Goal: Communication & Community: Participate in discussion

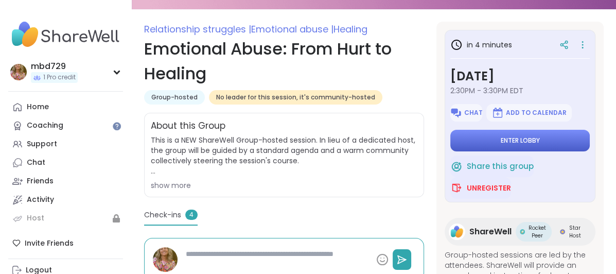
click at [509, 144] on span "Enter lobby" at bounding box center [520, 140] width 39 height 8
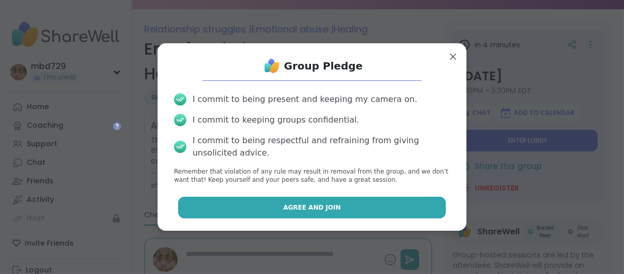
click at [328, 208] on span "Agree and Join" at bounding box center [312, 207] width 58 height 9
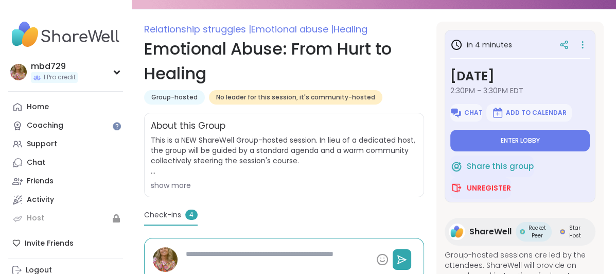
type textarea "*"
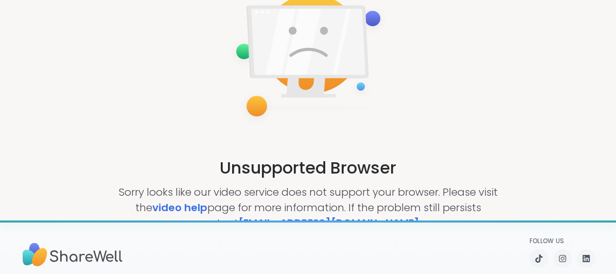
scroll to position [80, 0]
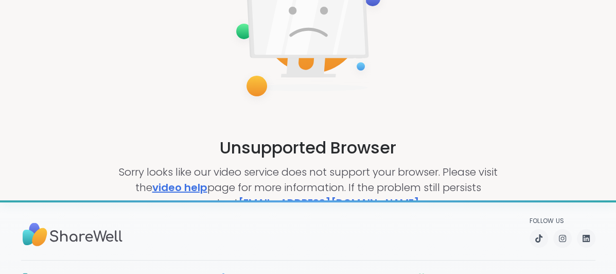
click at [181, 186] on link "video help" at bounding box center [179, 187] width 55 height 14
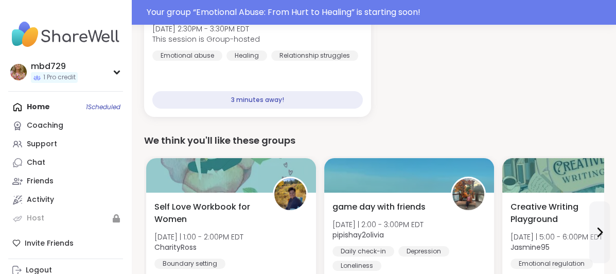
scroll to position [201, 0]
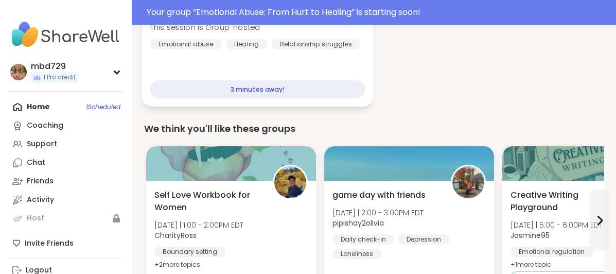
click at [264, 90] on div "3 minutes away!" at bounding box center [257, 89] width 215 height 18
click at [259, 89] on div "3 minutes away!" at bounding box center [257, 89] width 215 height 18
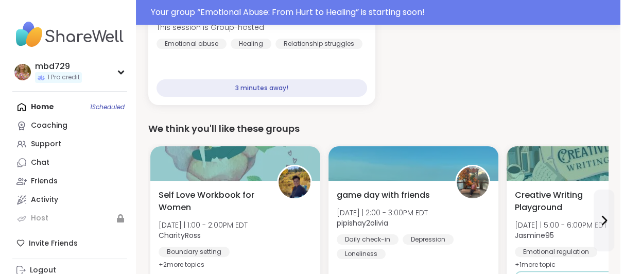
scroll to position [0, 0]
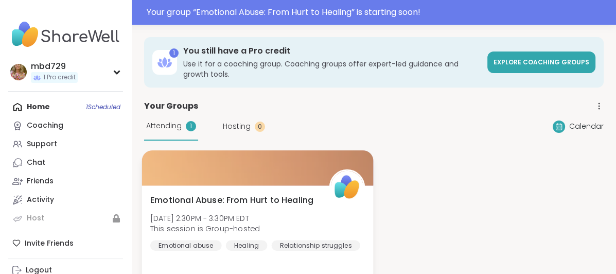
click at [253, 226] on span "This session is Group-hosted" at bounding box center [205, 228] width 110 height 10
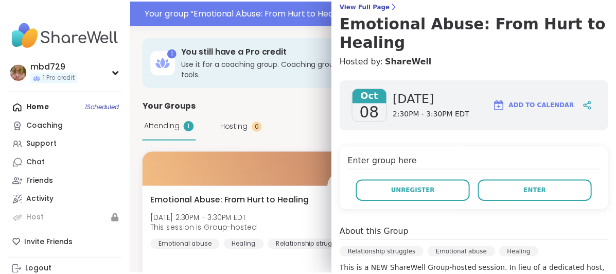
scroll to position [154, 0]
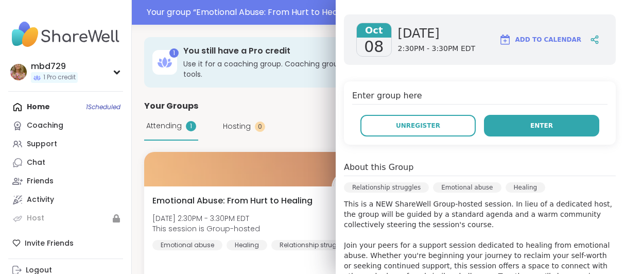
click at [535, 125] on span "Enter" at bounding box center [541, 125] width 23 height 9
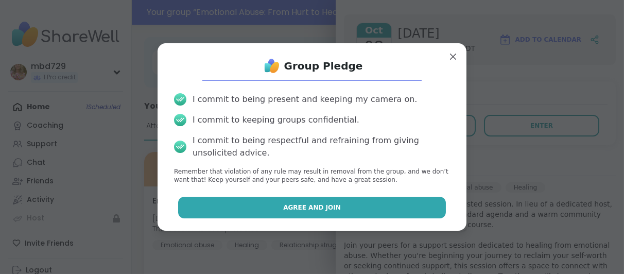
click at [280, 215] on button "Agree and Join" at bounding box center [312, 208] width 268 height 22
